Goal: Information Seeking & Learning: Understand process/instructions

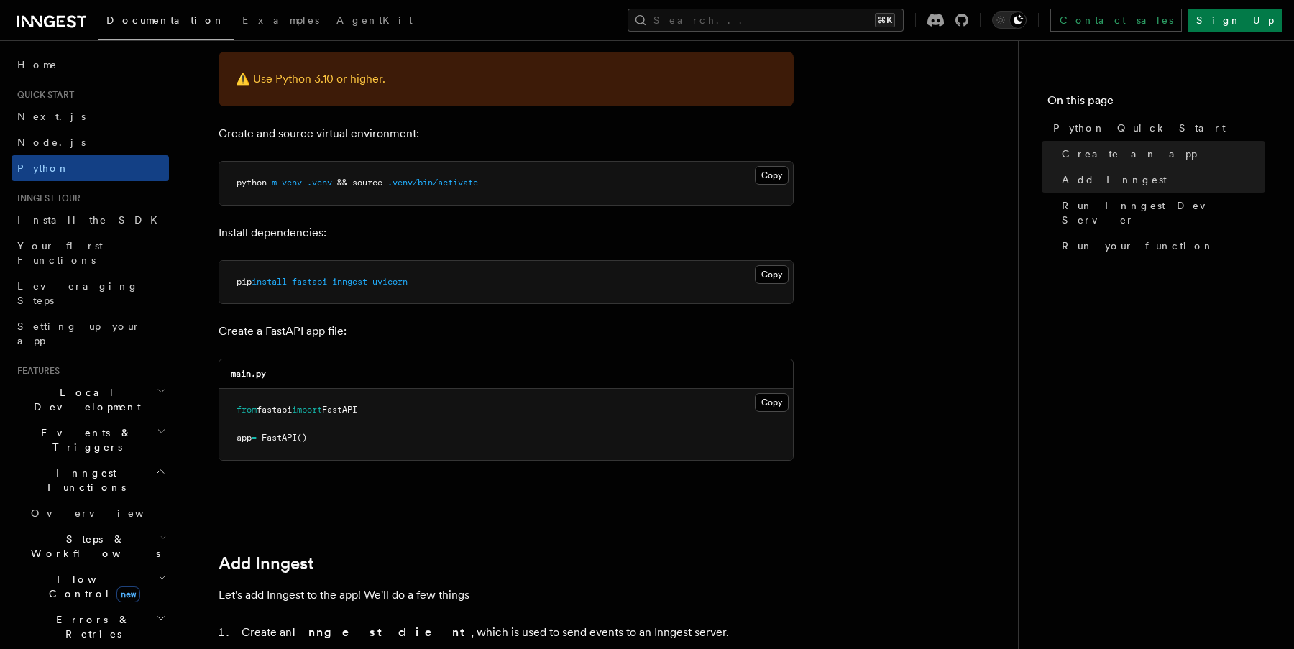
scroll to position [352, 0]
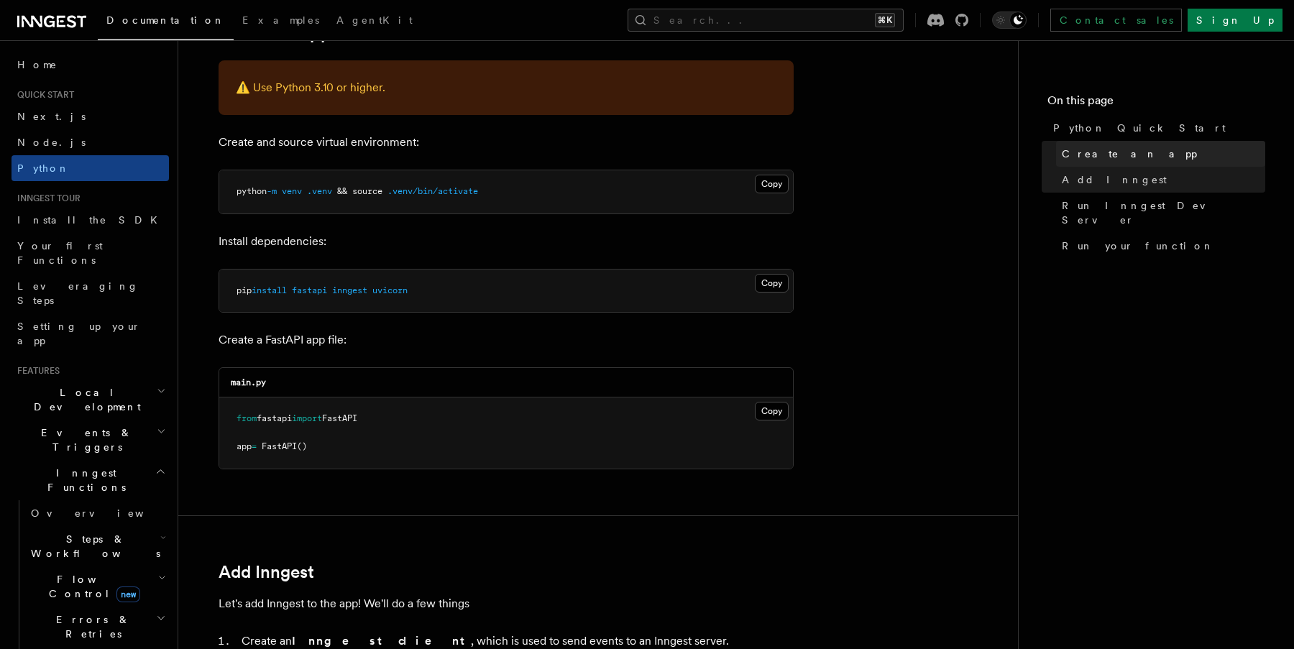
click at [1082, 157] on span "Create an app" at bounding box center [1129, 154] width 135 height 14
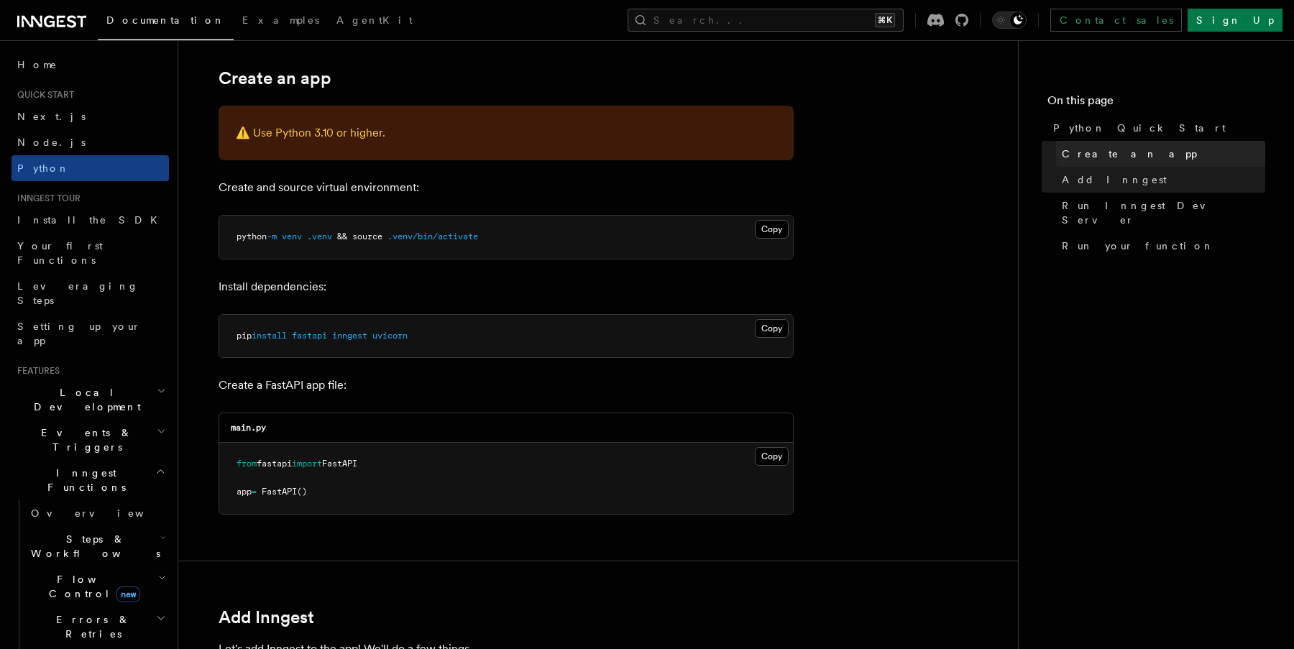
scroll to position [306, 0]
click at [1075, 188] on link "Add Inngest" at bounding box center [1160, 180] width 209 height 26
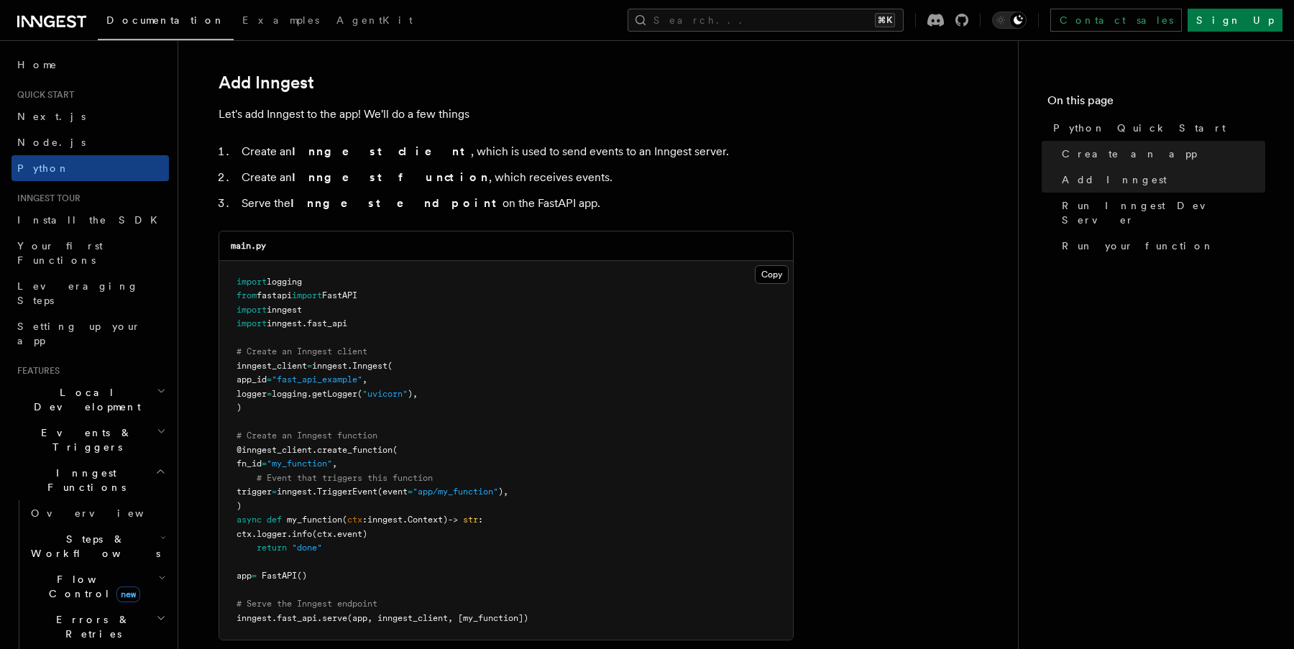
scroll to position [844, 0]
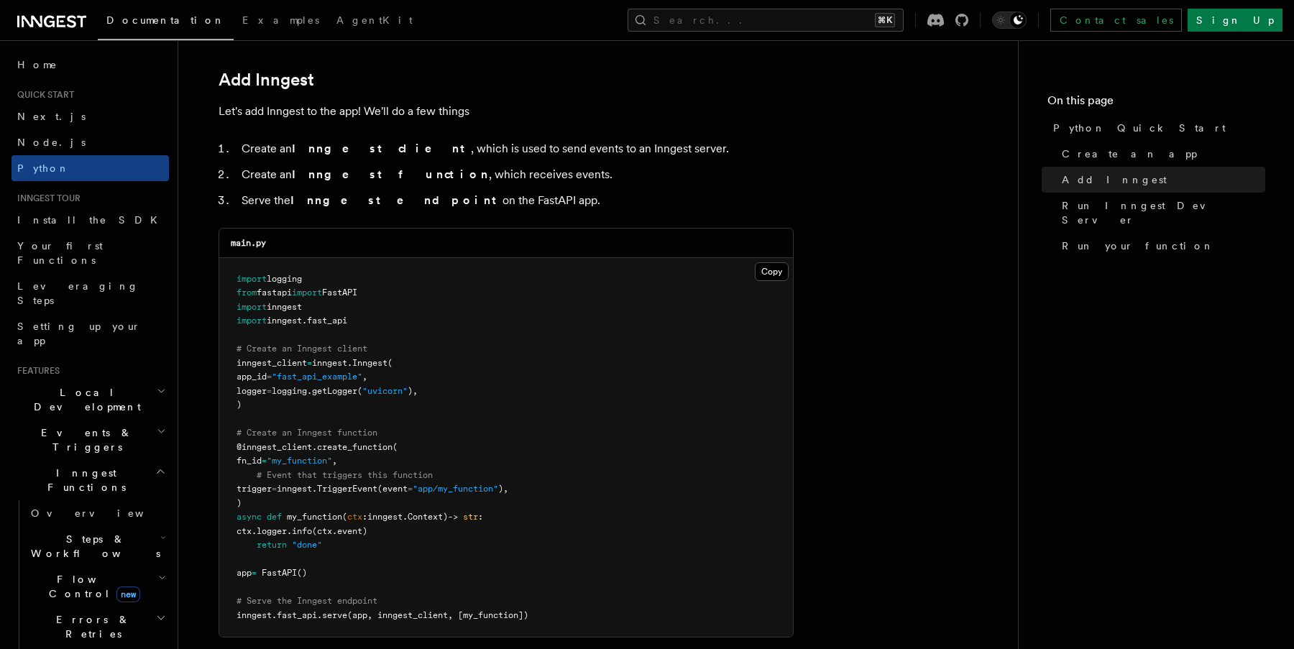
drag, startPoint x: 299, startPoint y: 200, endPoint x: 485, endPoint y: 198, distance: 185.5
click at [485, 198] on li "Serve the Inngest endpoint on the FastAPI app." at bounding box center [515, 201] width 556 height 20
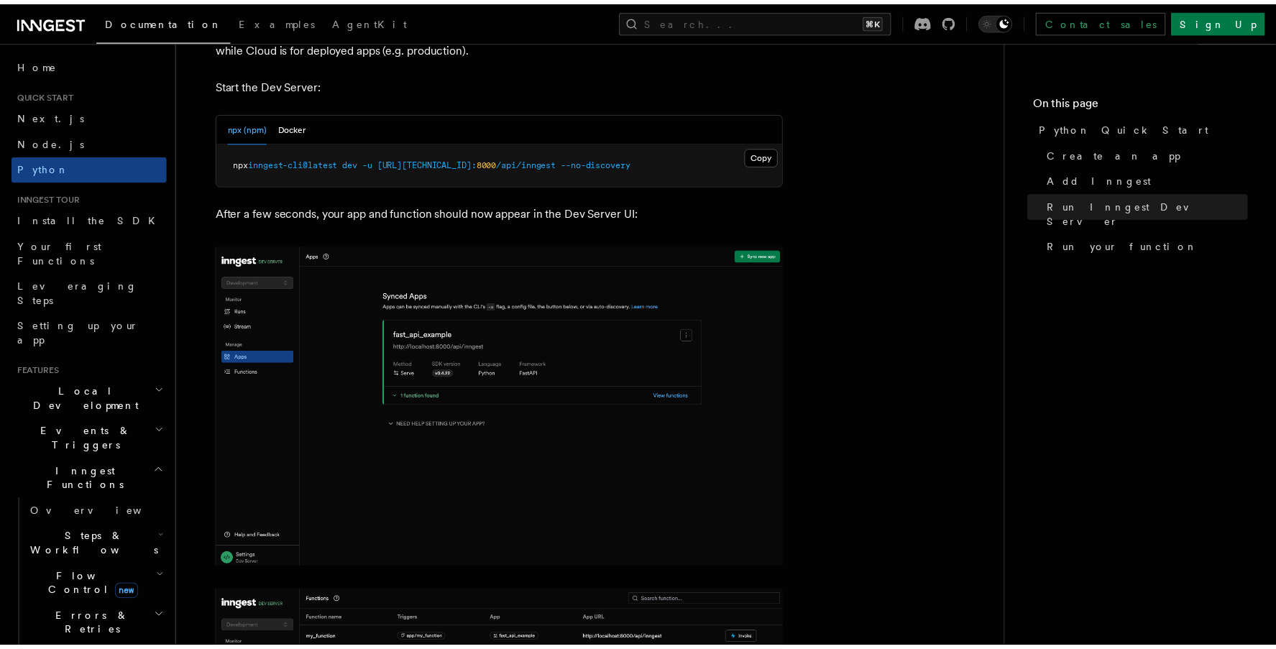
scroll to position [1773, 0]
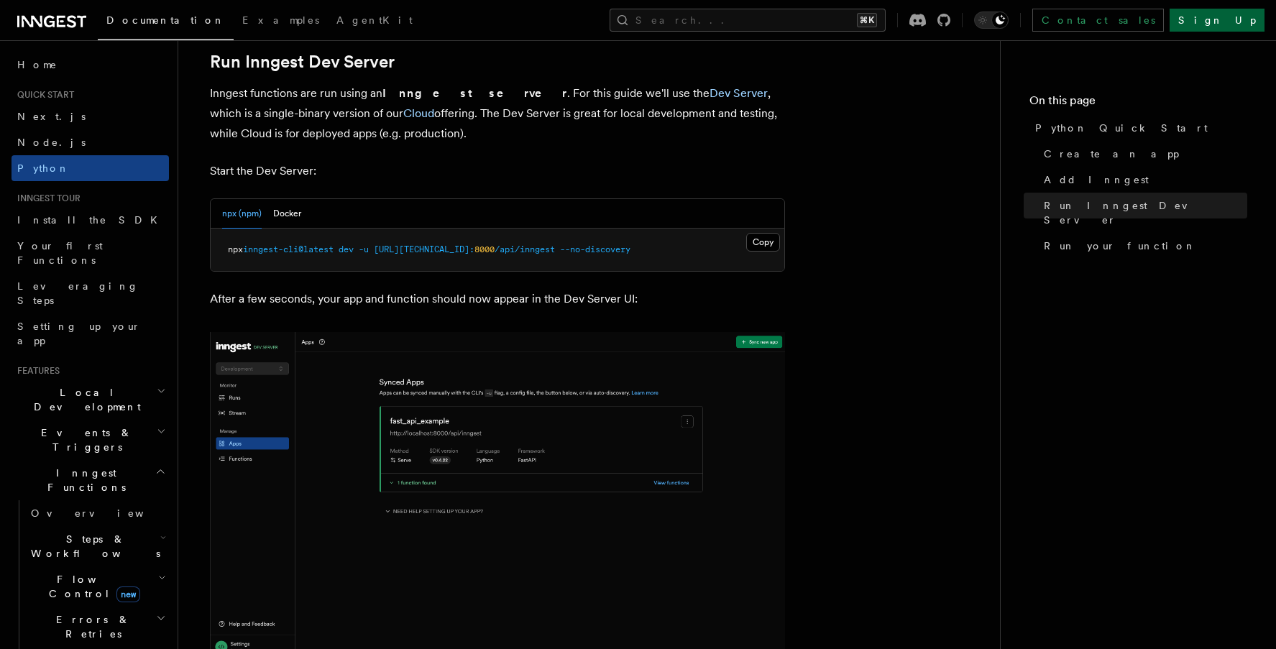
click at [1237, 21] on link "Sign Up" at bounding box center [1217, 20] width 95 height 23
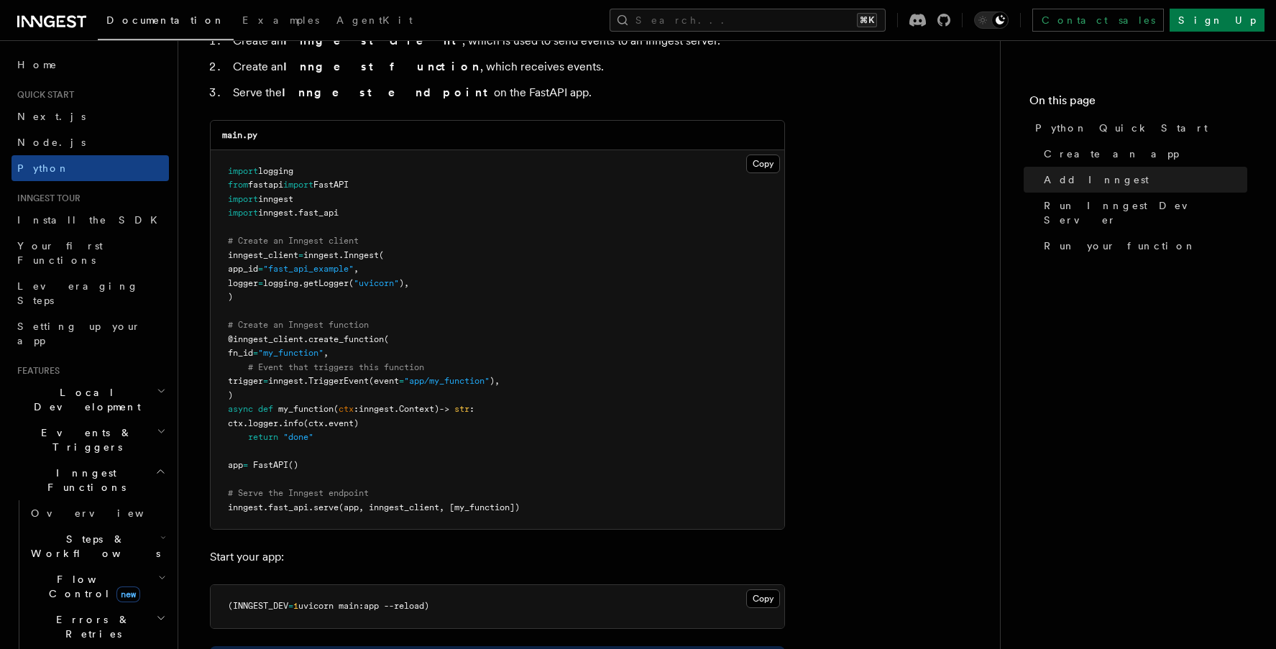
scroll to position [870, 0]
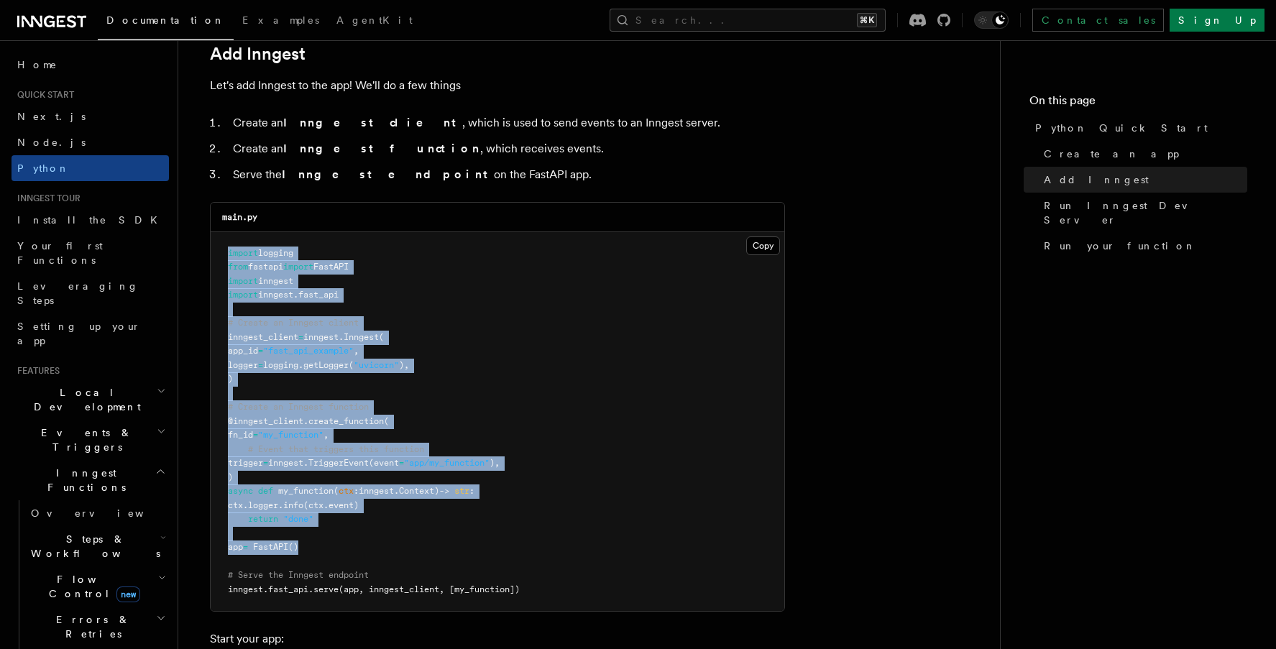
drag, startPoint x: 319, startPoint y: 549, endPoint x: 214, endPoint y: 247, distance: 320.6
click at [214, 247] on pre "import logging from fastapi import FastAPI import inngest import inngest . fast…" at bounding box center [498, 422] width 574 height 380
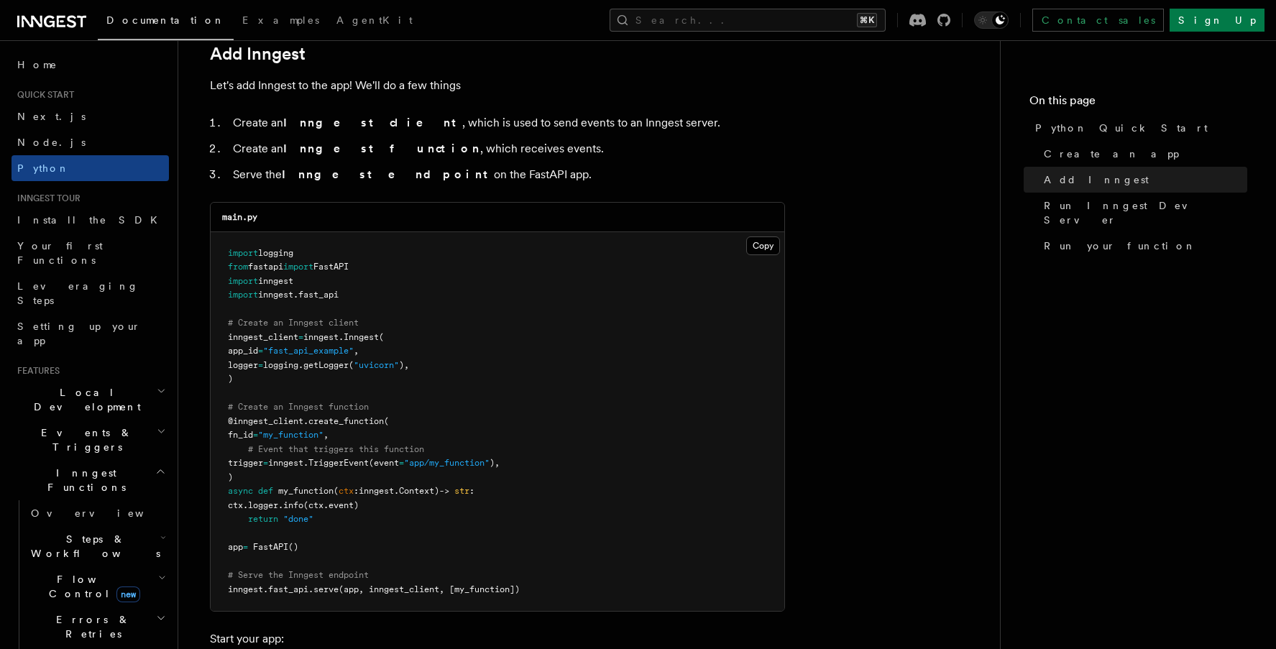
click at [554, 431] on pre "import logging from fastapi import FastAPI import inngest import inngest . fast…" at bounding box center [498, 422] width 574 height 380
drag, startPoint x: 233, startPoint y: 216, endPoint x: 214, endPoint y: 214, distance: 19.5
click at [214, 214] on div "main.py" at bounding box center [498, 217] width 574 height 29
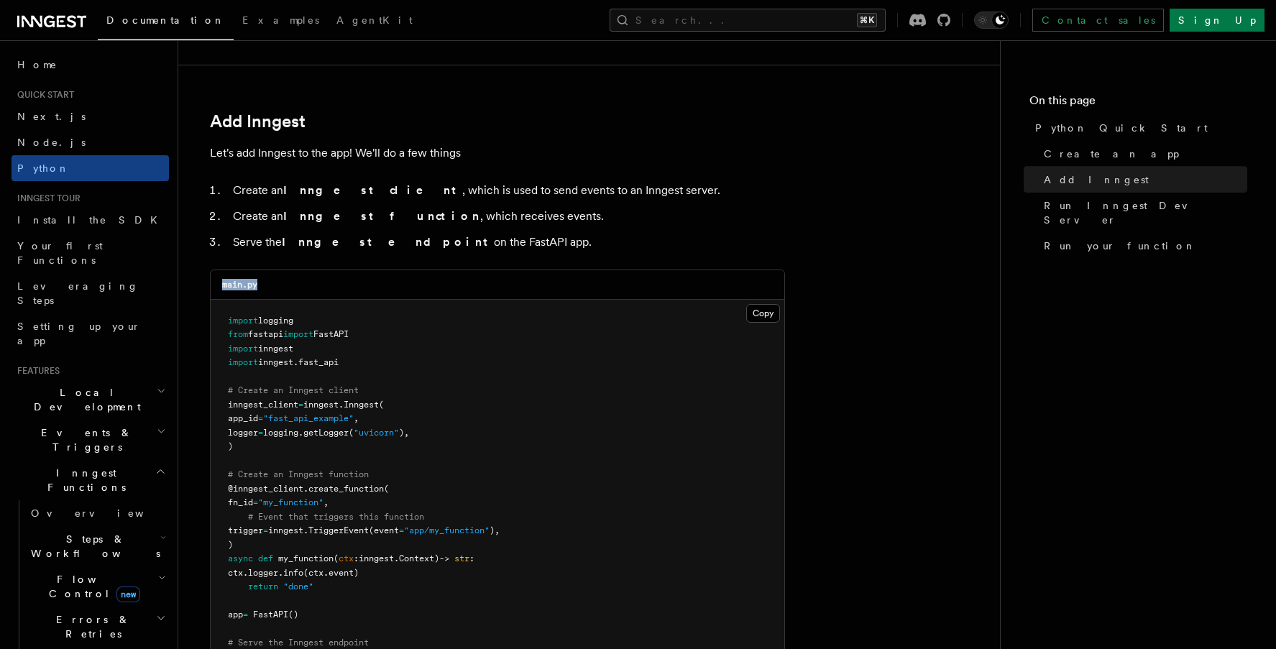
scroll to position [802, 0]
click at [379, 410] on span "Inngest" at bounding box center [361, 405] width 35 height 10
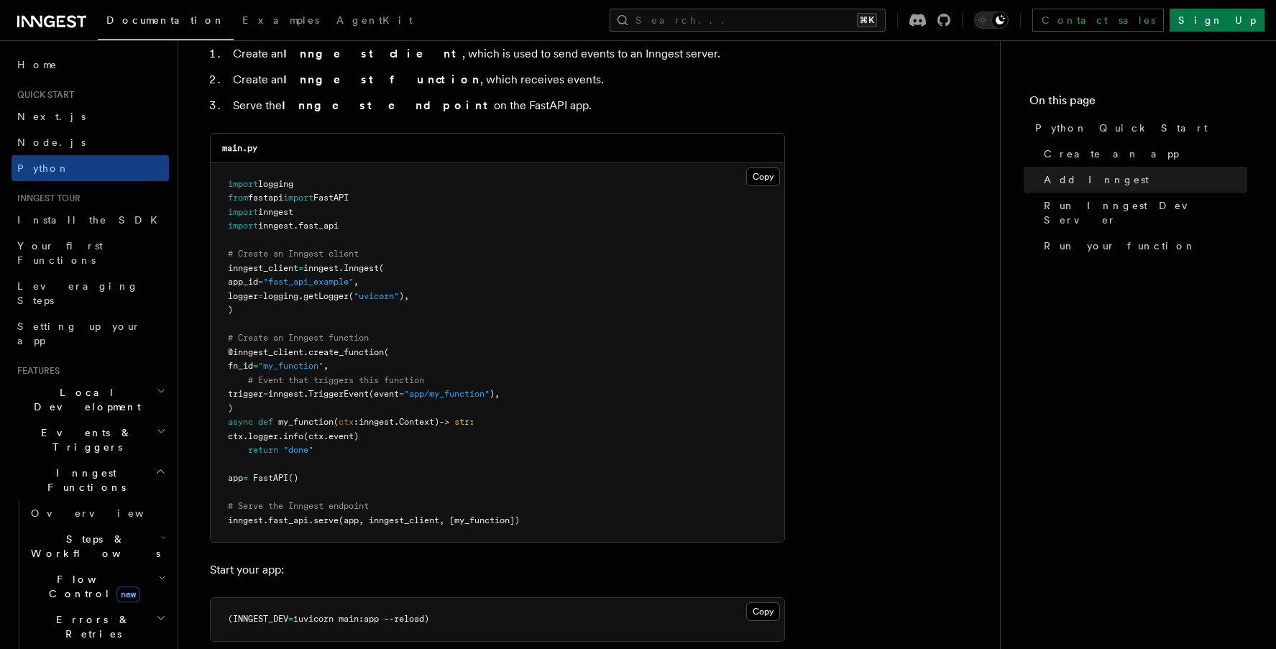
scroll to position [974, 0]
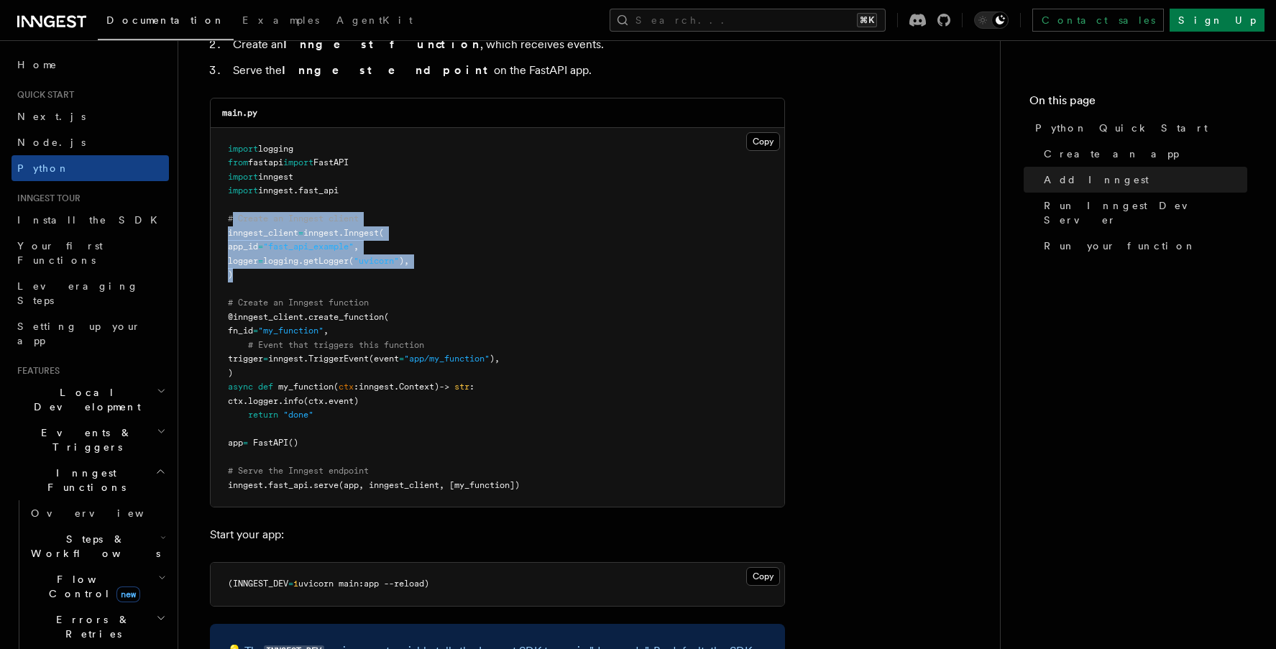
drag, startPoint x: 234, startPoint y: 250, endPoint x: 230, endPoint y: 222, distance: 28.4
click at [230, 222] on pre "import logging from fastapi import FastAPI import inngest import inngest . fast…" at bounding box center [498, 318] width 574 height 380
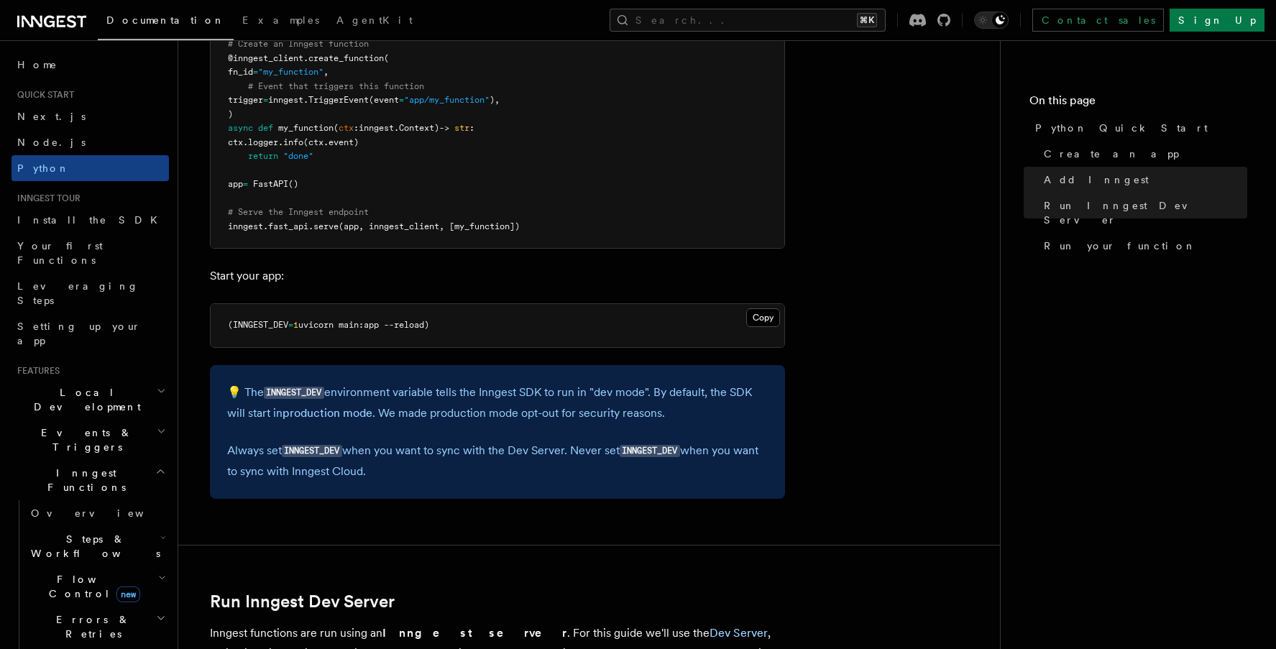
scroll to position [976, 0]
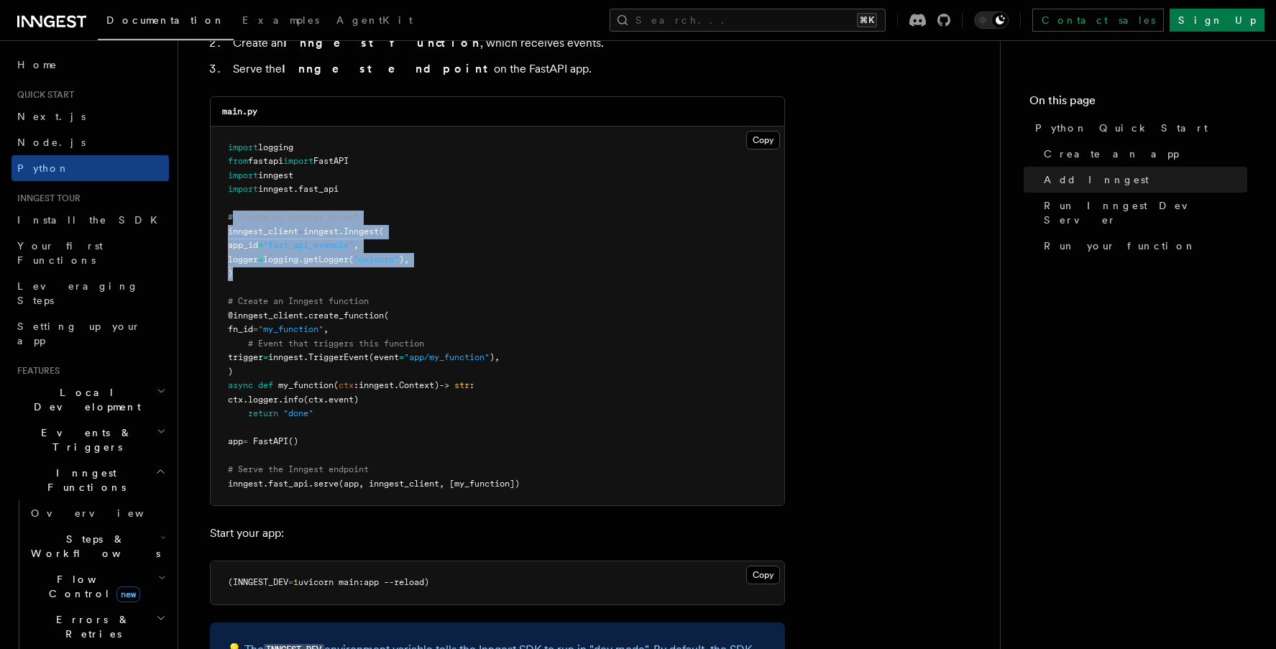
click at [382, 275] on pre "import logging from fastapi import FastAPI import inngest import inngest . fast…" at bounding box center [498, 317] width 574 height 380
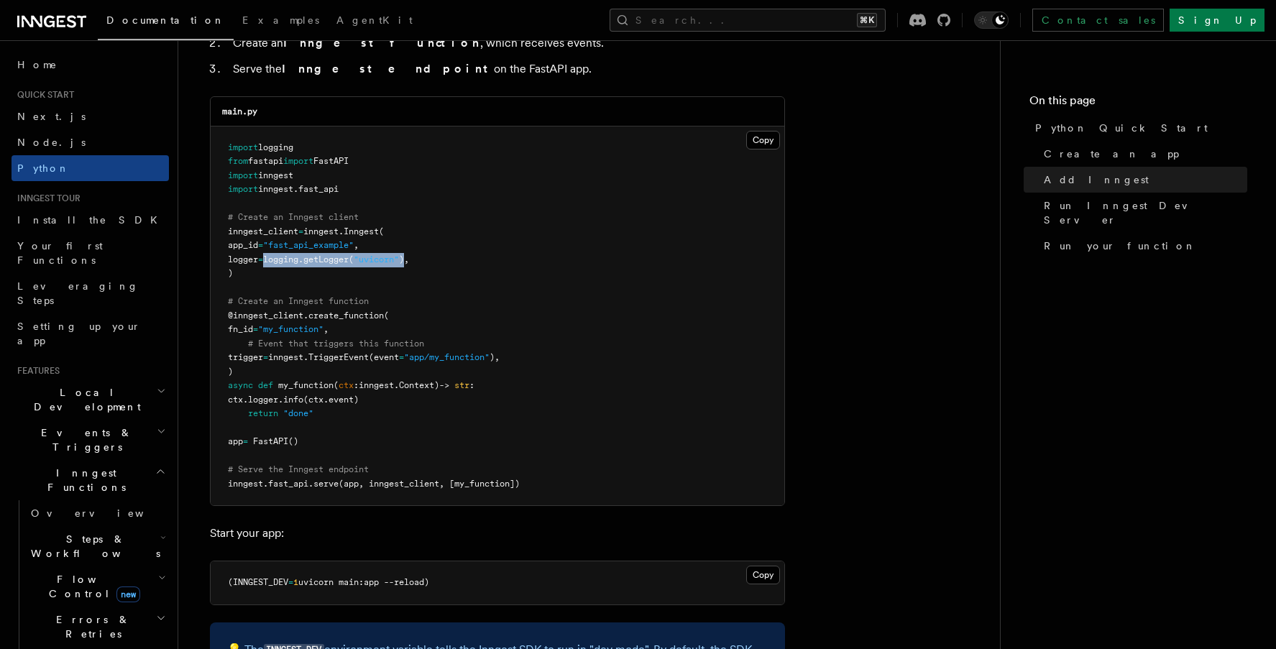
drag, startPoint x: 286, startPoint y: 260, endPoint x: 430, endPoint y: 261, distance: 143.8
click at [409, 261] on span "logger = logging. getLogger ( "uvicorn" )," at bounding box center [318, 260] width 181 height 10
copy span "logging. getLogger ( "uvicorn" )"
